Goal: Task Accomplishment & Management: Use online tool/utility

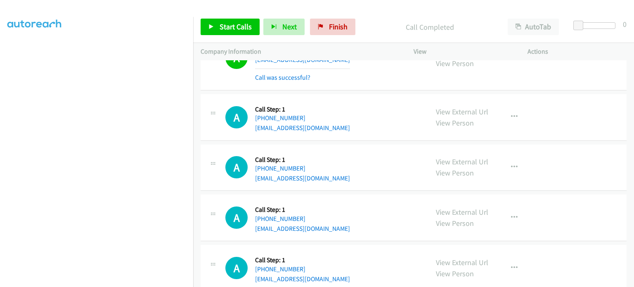
scroll to position [577, 0]
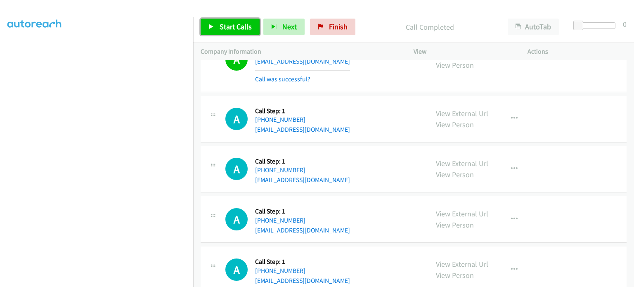
click at [233, 23] on span "Start Calls" at bounding box center [235, 26] width 32 height 9
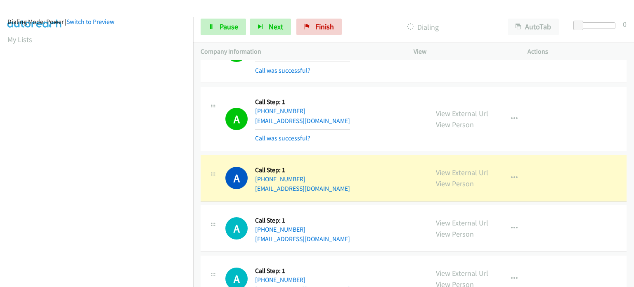
scroll to position [1114, 0]
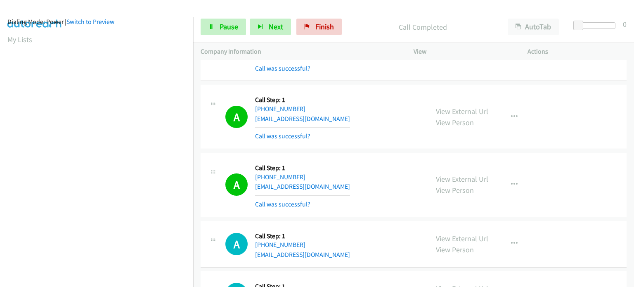
drag, startPoint x: 226, startPoint y: 154, endPoint x: 259, endPoint y: 154, distance: 33.0
click at [226, 154] on div "A Callback Scheduled Call Step: 1 [GEOGRAPHIC_DATA]/[GEOGRAPHIC_DATA] [PHONE_NU…" at bounding box center [413, 185] width 426 height 64
click at [512, 181] on icon "button" at bounding box center [514, 184] width 7 height 7
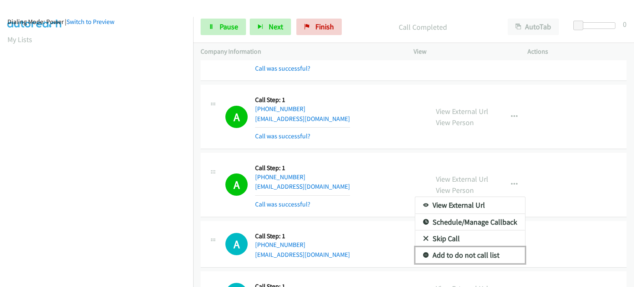
click at [450, 251] on link "Add to do not call list" at bounding box center [470, 255] width 110 height 16
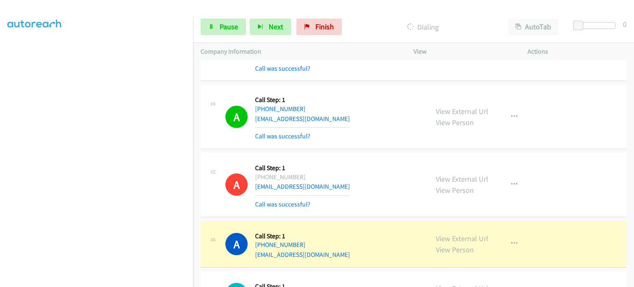
scroll to position [176, 0]
drag, startPoint x: 322, startPoint y: 172, endPoint x: 261, endPoint y: 171, distance: 61.0
click at [261, 172] on div "[PHONE_NUMBER]" at bounding box center [302, 177] width 95 height 10
copy div "[PHONE_NUMBER]"
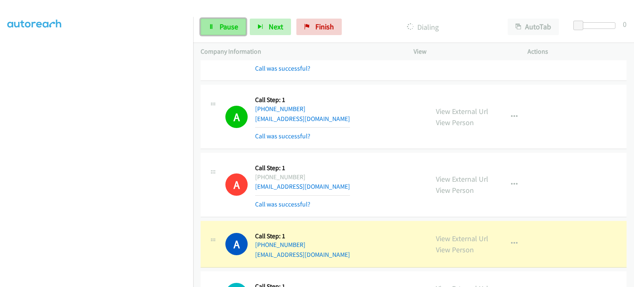
click at [212, 26] on icon at bounding box center [211, 27] width 6 height 6
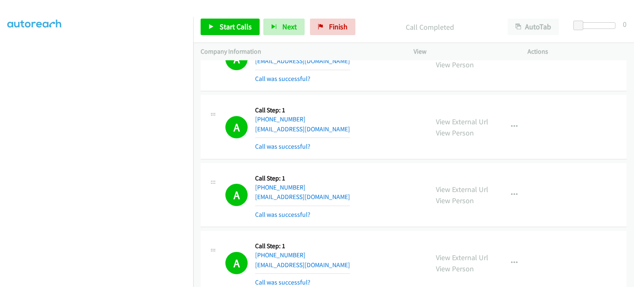
scroll to position [866, 0]
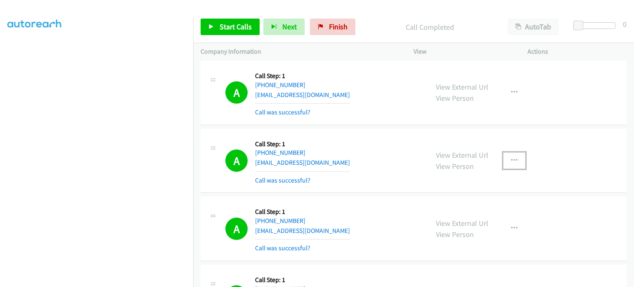
click at [511, 157] on icon "button" at bounding box center [514, 160] width 7 height 7
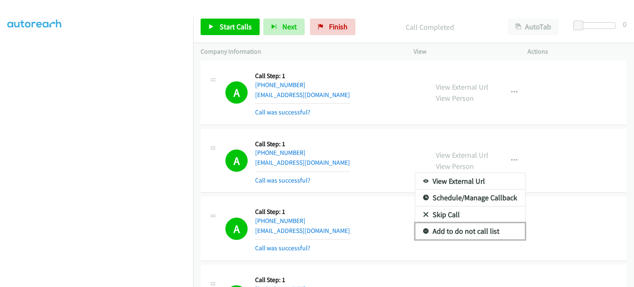
click at [467, 231] on link "Add to do not call list" at bounding box center [470, 231] width 110 height 16
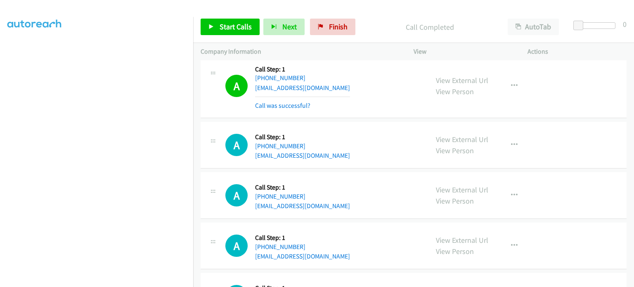
scroll to position [1279, 0]
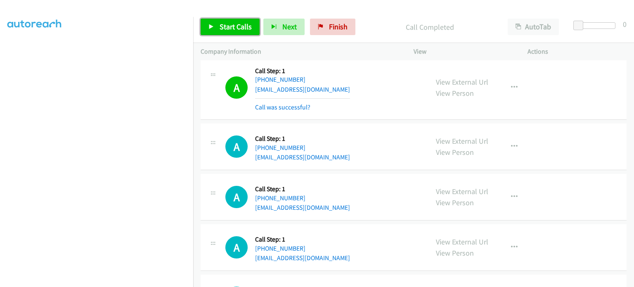
click at [223, 26] on span "Start Calls" at bounding box center [235, 26] width 32 height 9
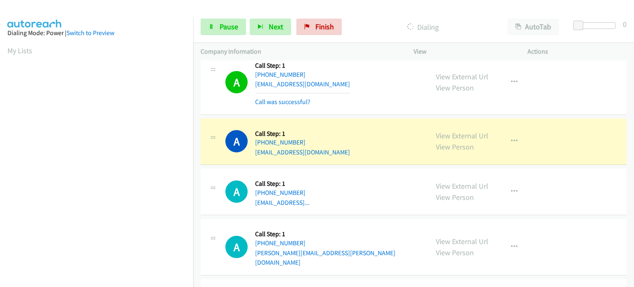
scroll to position [176, 0]
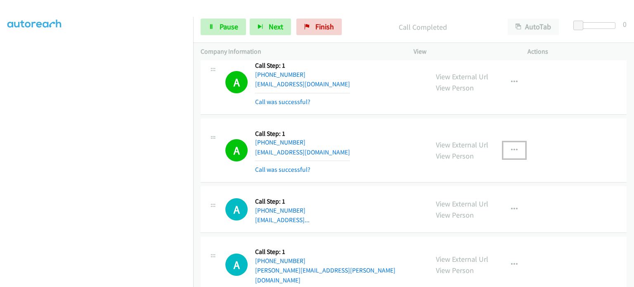
click at [511, 147] on icon "button" at bounding box center [514, 150] width 7 height 7
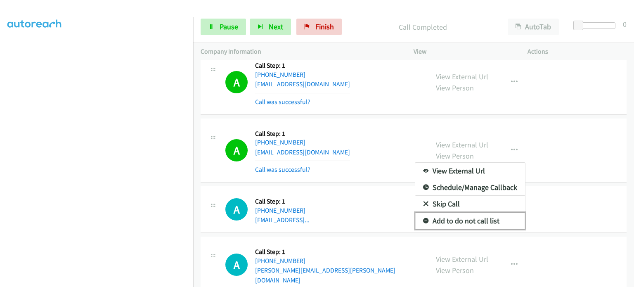
click at [440, 216] on link "Add to do not call list" at bounding box center [470, 220] width 110 height 16
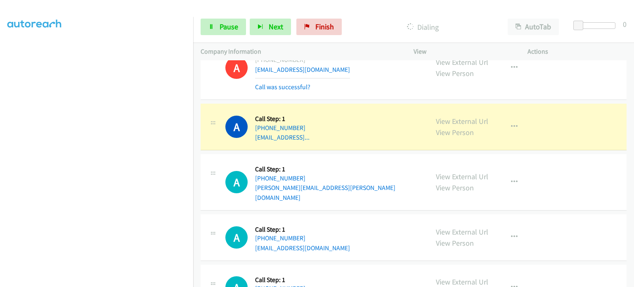
scroll to position [11, 0]
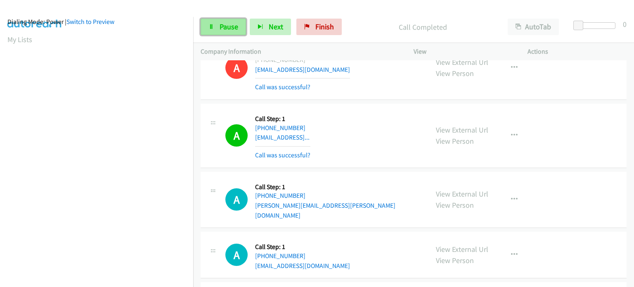
click at [226, 29] on span "Pause" at bounding box center [228, 26] width 19 height 9
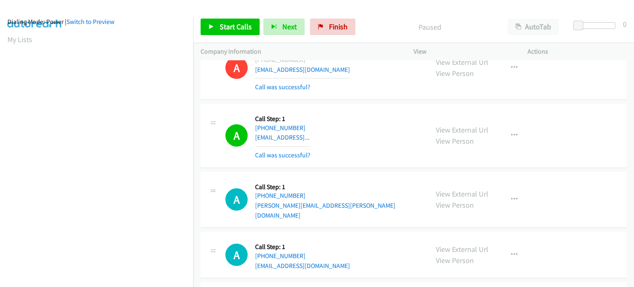
scroll to position [176, 0]
click at [231, 23] on span "Start Calls" at bounding box center [235, 26] width 32 height 9
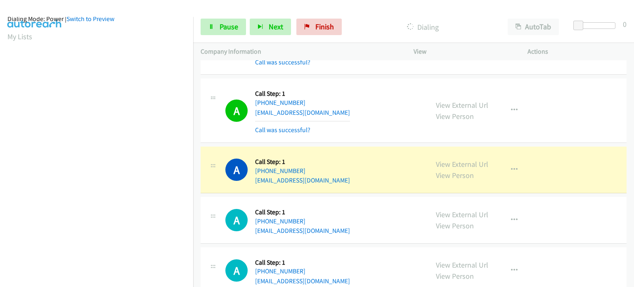
scroll to position [11, 0]
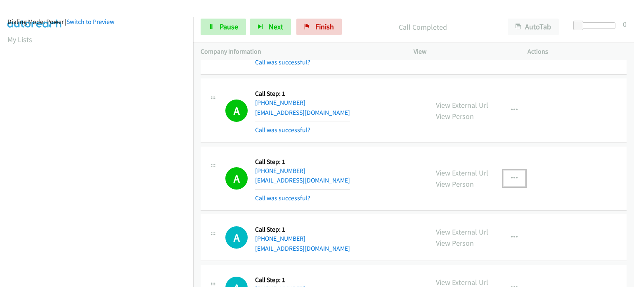
click at [511, 175] on icon "button" at bounding box center [514, 178] width 7 height 7
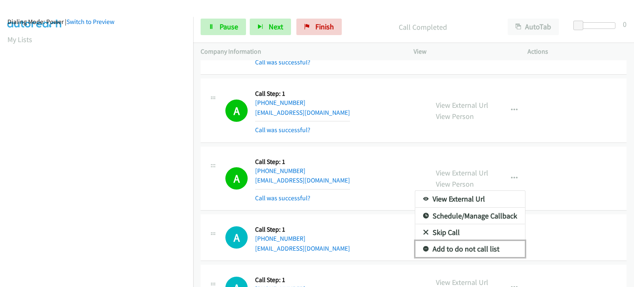
click at [469, 240] on link "Add to do not call list" at bounding box center [470, 248] width 110 height 16
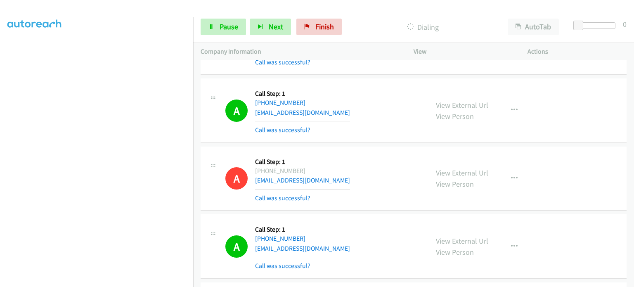
scroll to position [0, 0]
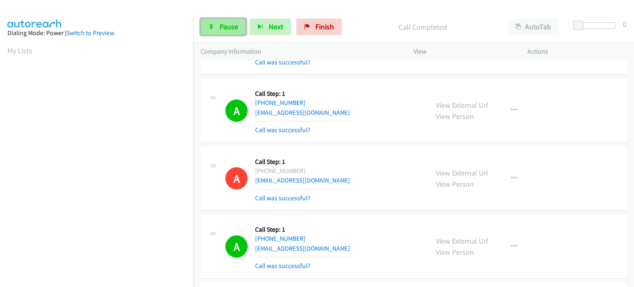
click at [213, 29] on icon at bounding box center [211, 27] width 6 height 6
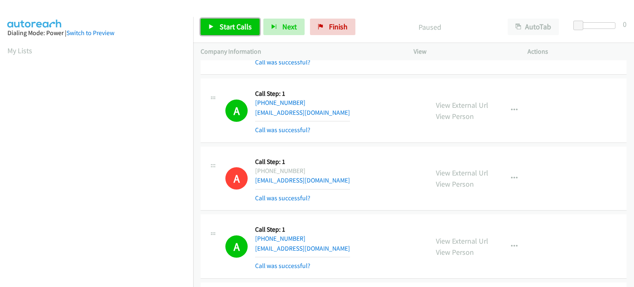
click at [213, 29] on icon at bounding box center [211, 27] width 6 height 6
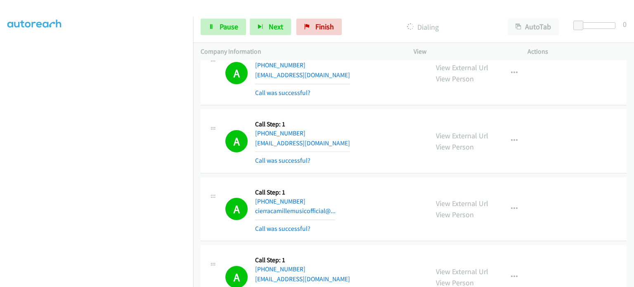
scroll to position [1444, 0]
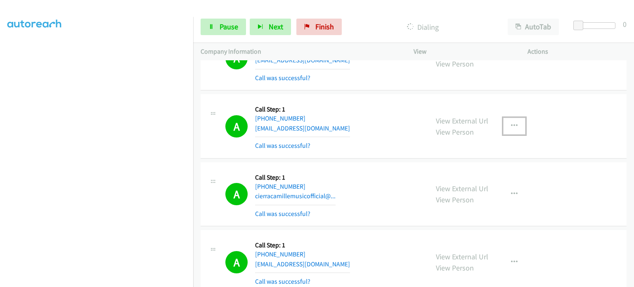
click at [511, 122] on icon "button" at bounding box center [514, 125] width 7 height 7
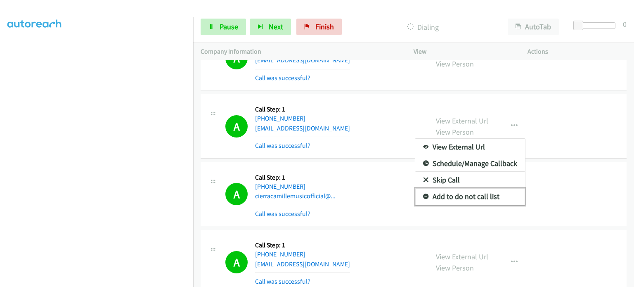
click at [470, 194] on link "Add to do not call list" at bounding box center [470, 196] width 110 height 16
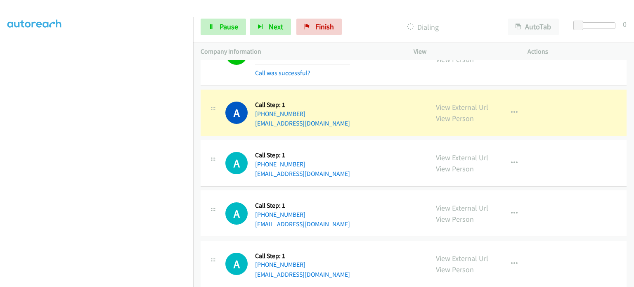
scroll to position [82, 0]
click at [218, 29] on link "Pause" at bounding box center [222, 27] width 45 height 16
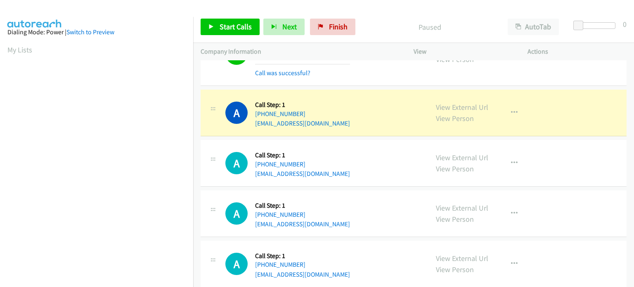
scroll to position [0, 0]
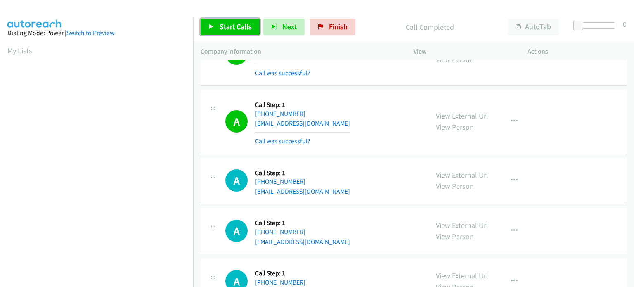
click at [232, 25] on span "Start Calls" at bounding box center [235, 26] width 32 height 9
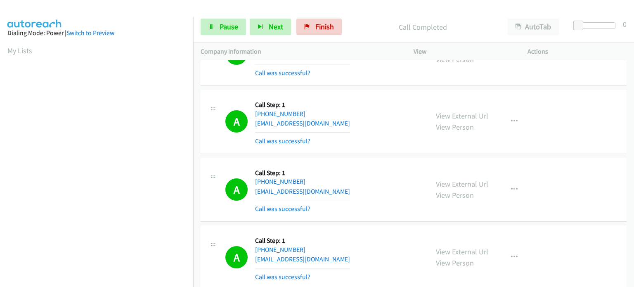
drag, startPoint x: 136, startPoint y: 278, endPoint x: 193, endPoint y: 231, distance: 75.0
click at [193, 231] on td "A Callback Scheduled Call Step: 1 America/New_York [PHONE_NUMBER] [EMAIL_ADDRES…" at bounding box center [413, 258] width 440 height 68
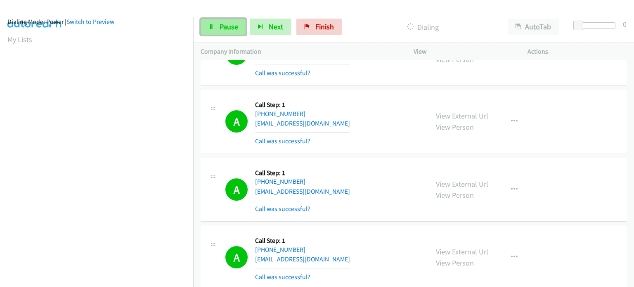
click at [222, 26] on span "Pause" at bounding box center [228, 26] width 19 height 9
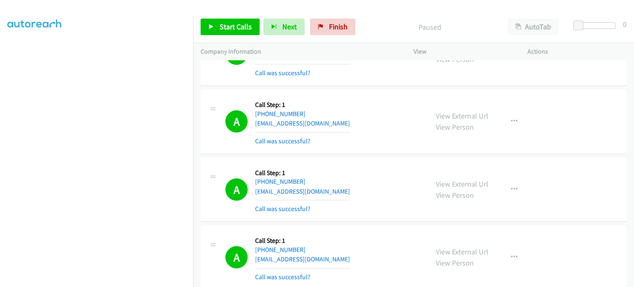
scroll to position [0, 0]
click at [214, 16] on div "Start Calls Pause Next Finish Call Completed AutoTab AutoTab 0" at bounding box center [413, 27] width 440 height 32
click at [216, 22] on link "Start Calls" at bounding box center [229, 27] width 59 height 16
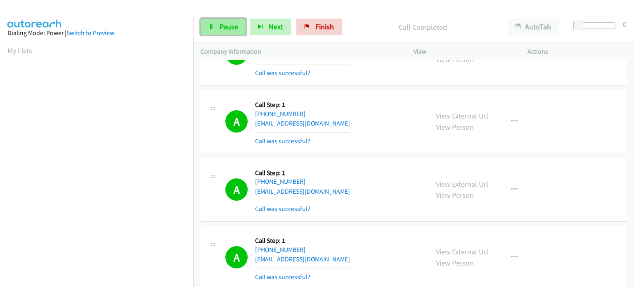
click at [224, 31] on link "Pause" at bounding box center [222, 27] width 45 height 16
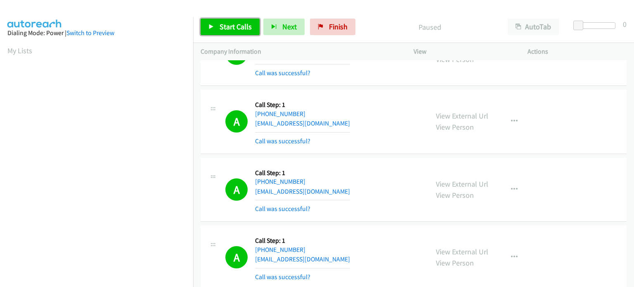
click at [224, 31] on span "Start Calls" at bounding box center [235, 26] width 32 height 9
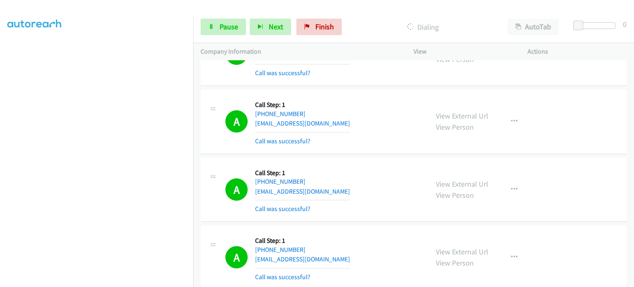
scroll to position [94, 0]
click at [153, 16] on iframe at bounding box center [100, 166] width 186 height 392
click at [223, 24] on span "Pause" at bounding box center [228, 26] width 19 height 9
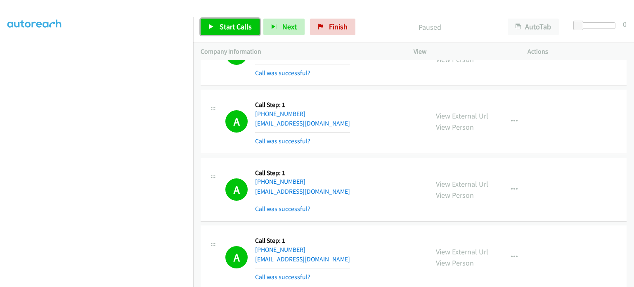
click at [222, 25] on span "Start Calls" at bounding box center [235, 26] width 32 height 9
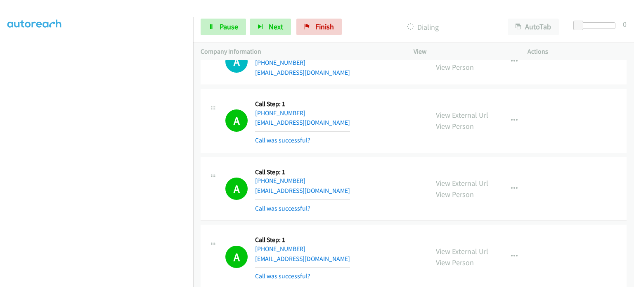
scroll to position [3712, 0]
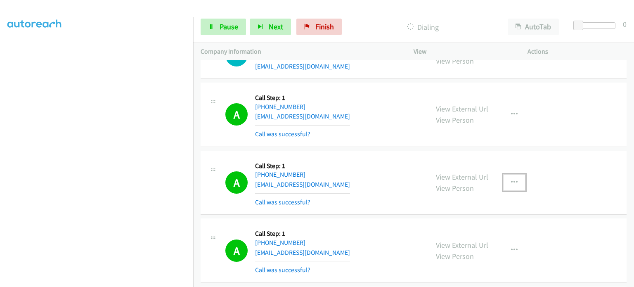
click at [511, 179] on icon "button" at bounding box center [514, 182] width 7 height 7
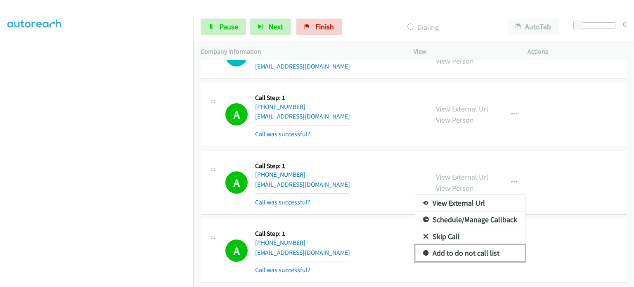
click at [475, 245] on link "Add to do not call list" at bounding box center [470, 253] width 110 height 16
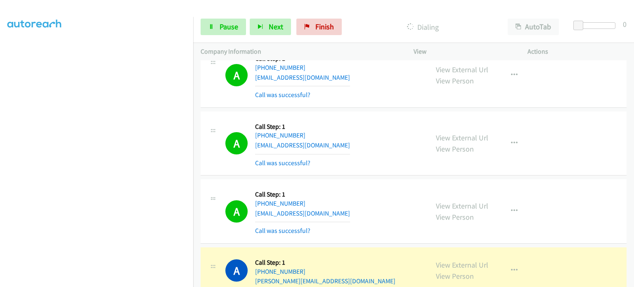
scroll to position [4454, 0]
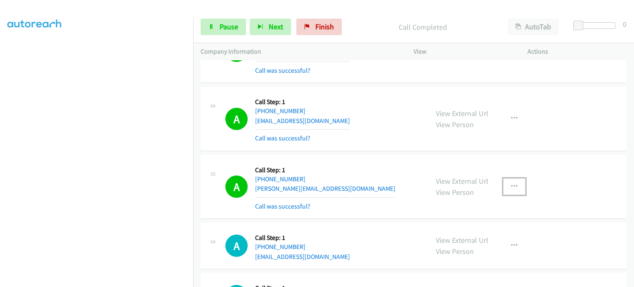
click at [512, 183] on icon "button" at bounding box center [514, 186] width 7 height 7
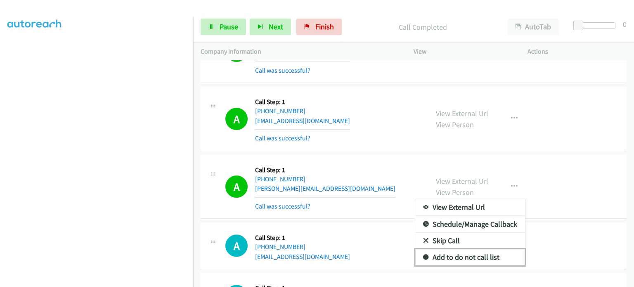
click at [480, 249] on link "Add to do not call list" at bounding box center [470, 257] width 110 height 16
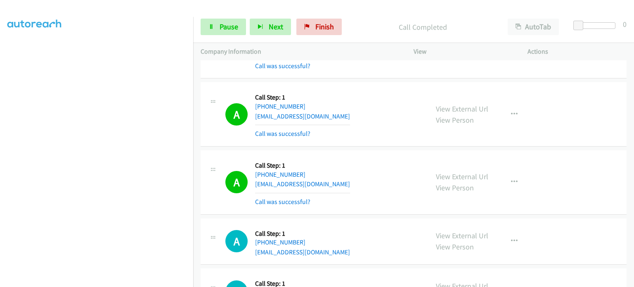
scroll to position [5073, 0]
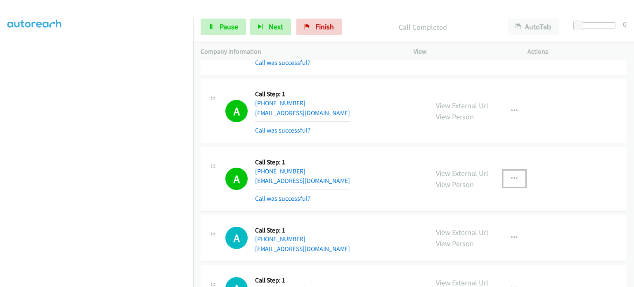
click at [511, 175] on icon "button" at bounding box center [514, 178] width 7 height 7
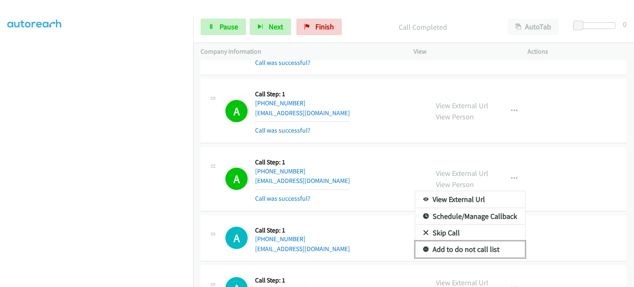
click at [456, 241] on link "Add to do not call list" at bounding box center [470, 249] width 110 height 16
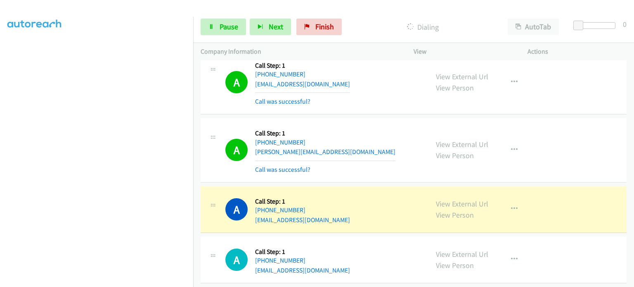
scroll to position [5238, 0]
click at [511, 146] on icon "button" at bounding box center [514, 149] width 7 height 7
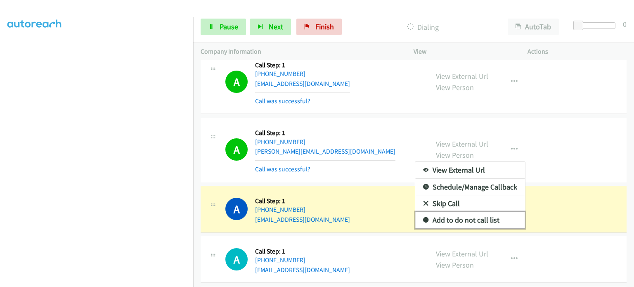
click at [451, 212] on link "Add to do not call list" at bounding box center [470, 220] width 110 height 16
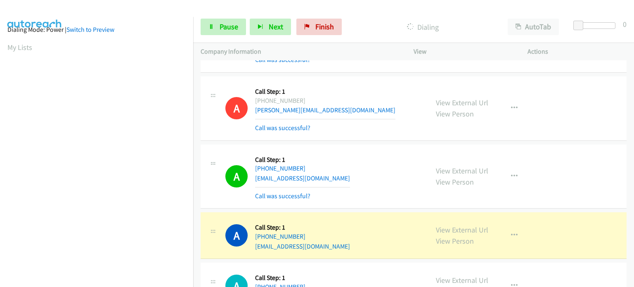
scroll to position [0, 0]
click at [213, 24] on icon at bounding box center [211, 27] width 6 height 6
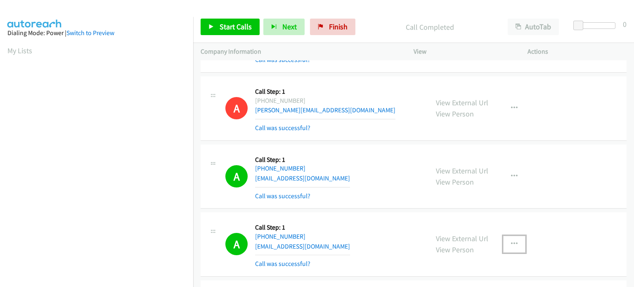
click at [511, 240] on icon "button" at bounding box center [514, 243] width 7 height 7
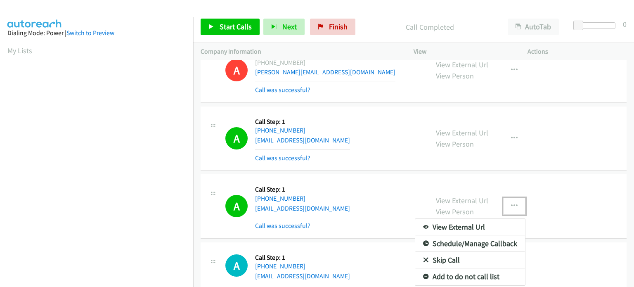
scroll to position [5321, 0]
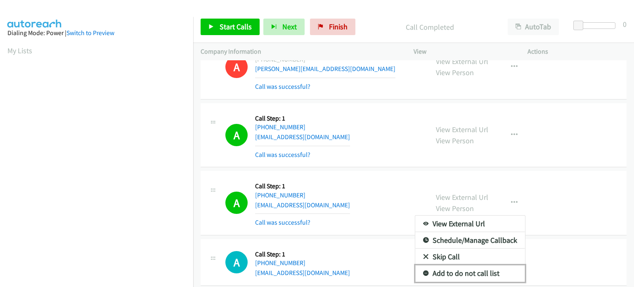
click at [453, 265] on link "Add to do not call list" at bounding box center [470, 273] width 110 height 16
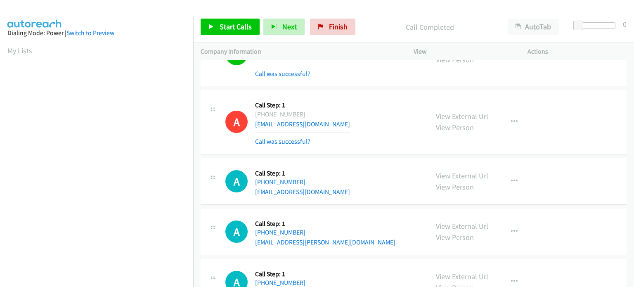
scroll to position [5403, 0]
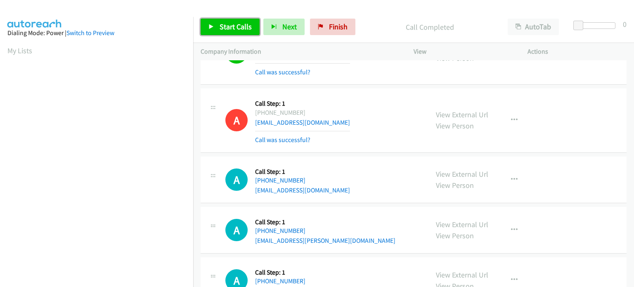
click at [226, 23] on span "Start Calls" at bounding box center [235, 26] width 32 height 9
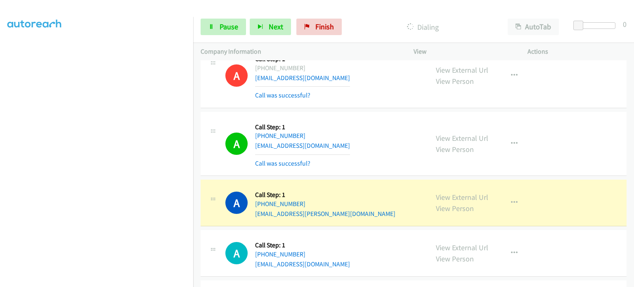
scroll to position [5486, 0]
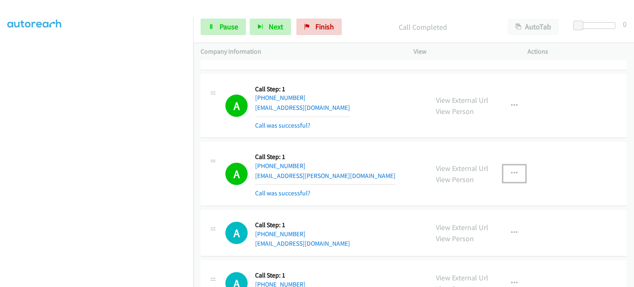
click at [511, 170] on icon "button" at bounding box center [514, 173] width 7 height 7
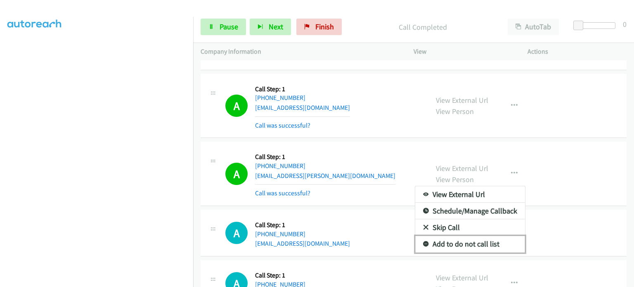
click at [437, 236] on link "Add to do not call list" at bounding box center [470, 244] width 110 height 16
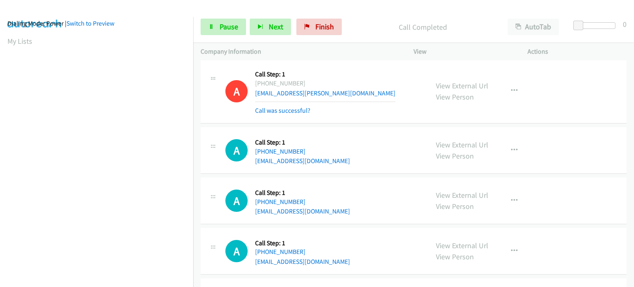
scroll to position [0, 0]
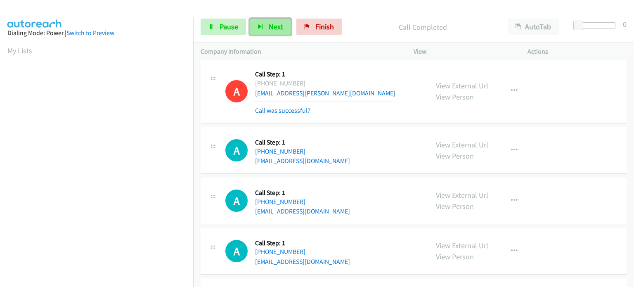
click at [266, 33] on button "Next" at bounding box center [270, 27] width 41 height 16
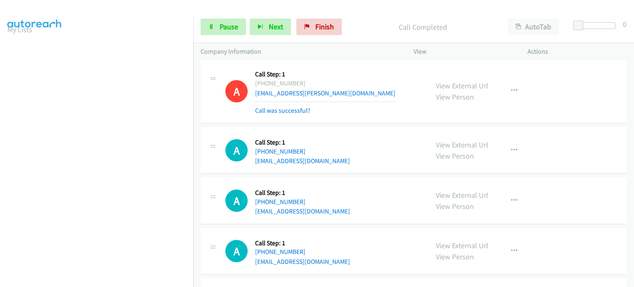
scroll to position [11, 0]
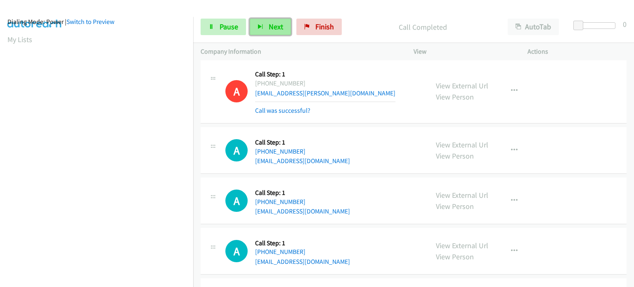
click at [275, 26] on span "Next" at bounding box center [276, 26] width 14 height 9
click at [261, 31] on button "Next" at bounding box center [270, 27] width 41 height 16
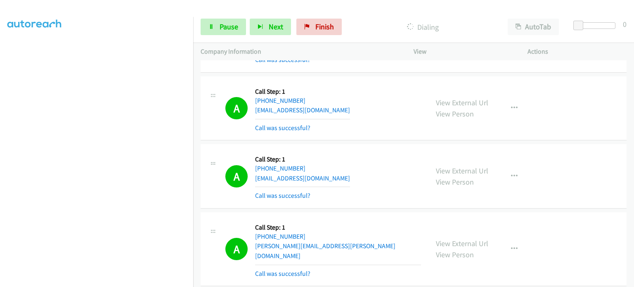
scroll to position [5873, 0]
click at [231, 28] on span "Pause" at bounding box center [228, 26] width 19 height 9
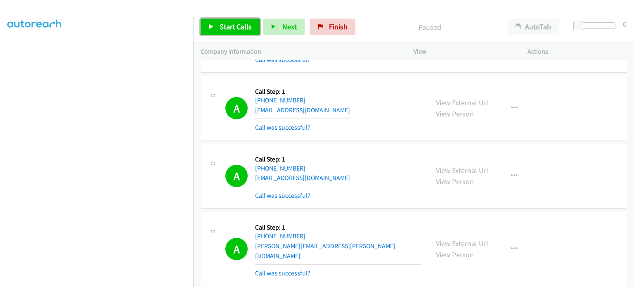
click at [240, 21] on link "Start Calls" at bounding box center [229, 27] width 59 height 16
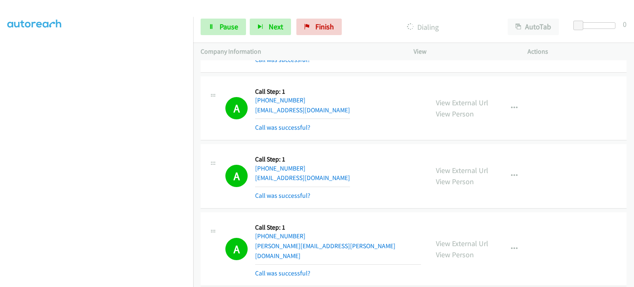
scroll to position [175, 0]
click at [227, 29] on span "Pause" at bounding box center [228, 26] width 19 height 9
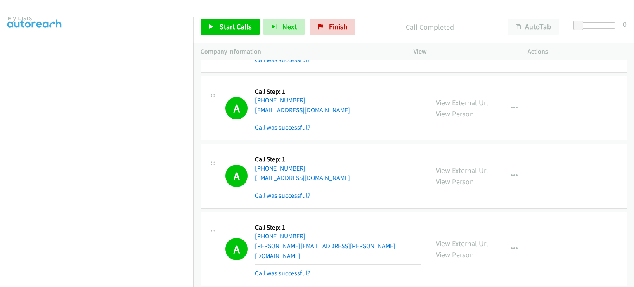
scroll to position [11, 0]
click at [381, 22] on p "Call Completed" at bounding box center [429, 26] width 126 height 11
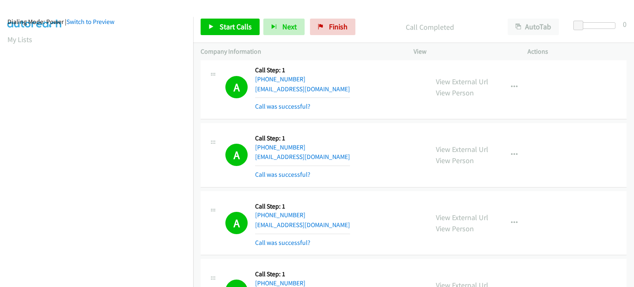
scroll to position [3964, 0]
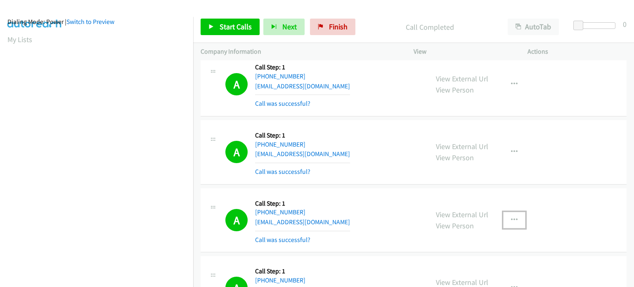
click at [511, 217] on icon "button" at bounding box center [514, 220] width 7 height 7
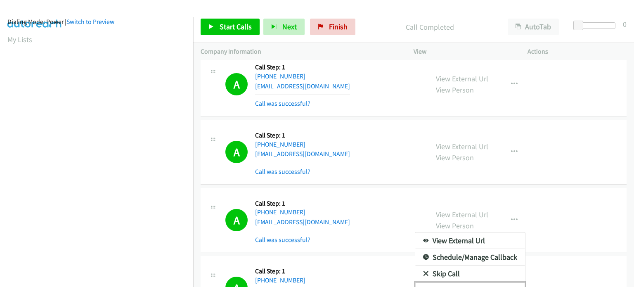
click at [446, 282] on link "Add to do not call list" at bounding box center [470, 290] width 110 height 16
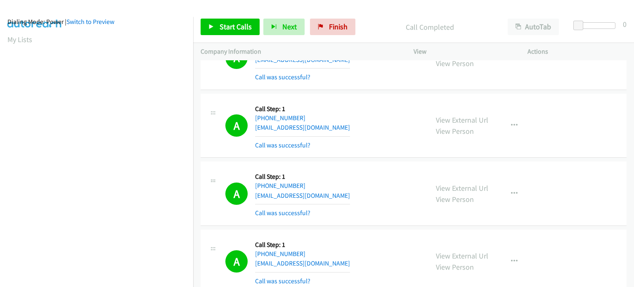
scroll to position [6397, 0]
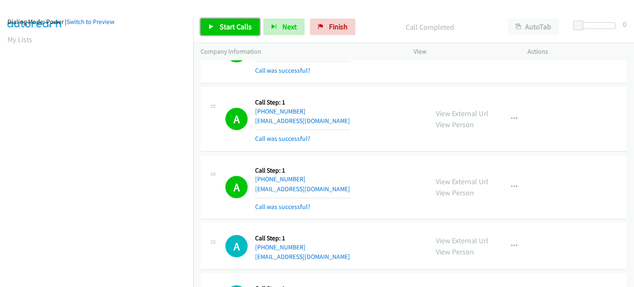
click at [226, 28] on span "Start Calls" at bounding box center [235, 26] width 32 height 9
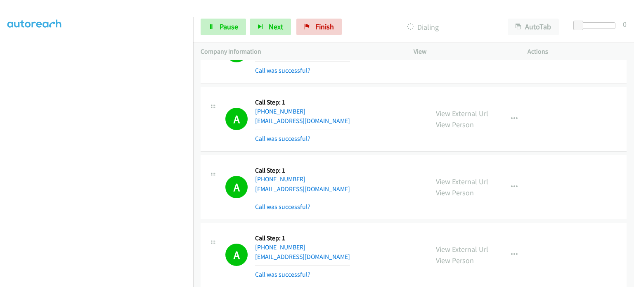
scroll to position [176, 0]
click at [215, 28] on link "Pause" at bounding box center [222, 27] width 45 height 16
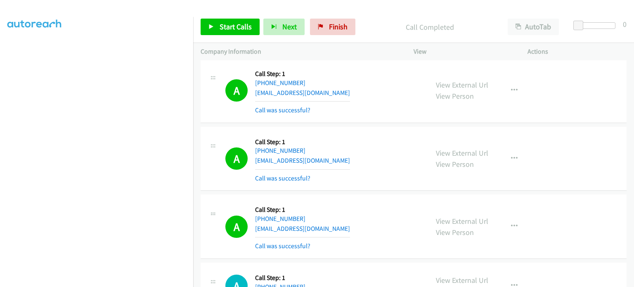
scroll to position [6497, 0]
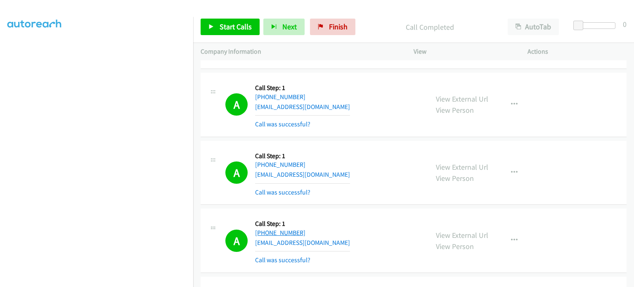
drag, startPoint x: 307, startPoint y: 184, endPoint x: 261, endPoint y: 186, distance: 46.2
click at [261, 228] on div "[PHONE_NUMBER]" at bounding box center [302, 233] width 95 height 10
copy link "[PHONE_NUMBER]"
click at [234, 216] on div "A Callback Scheduled Call Step: 1 America/Los_Angeles [PHONE_NUMBER] [EMAIL_ADD…" at bounding box center [323, 240] width 196 height 49
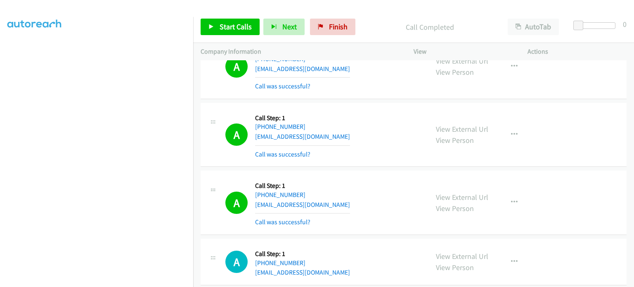
scroll to position [6538, 0]
